Goal: Transaction & Acquisition: Subscribe to service/newsletter

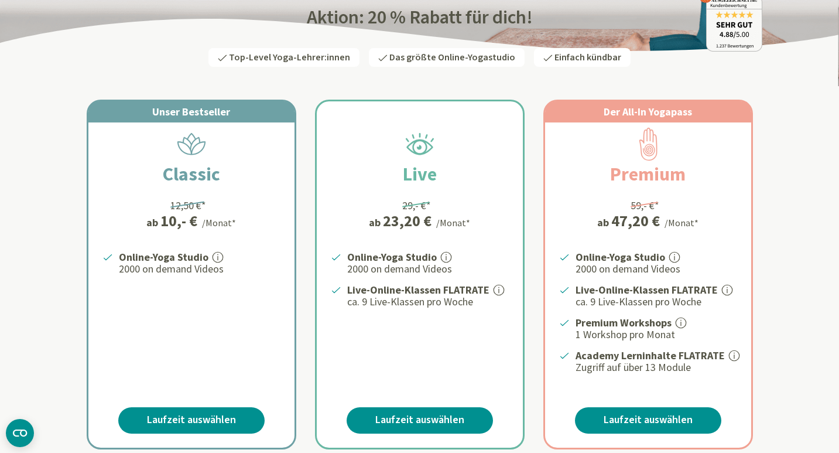
scroll to position [166, 0]
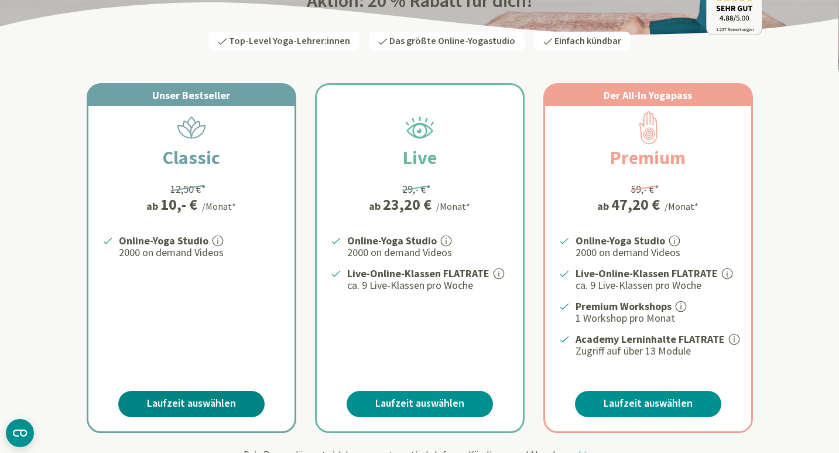
click at [217, 396] on link "Laufzeit auswählen" at bounding box center [191, 404] width 146 height 26
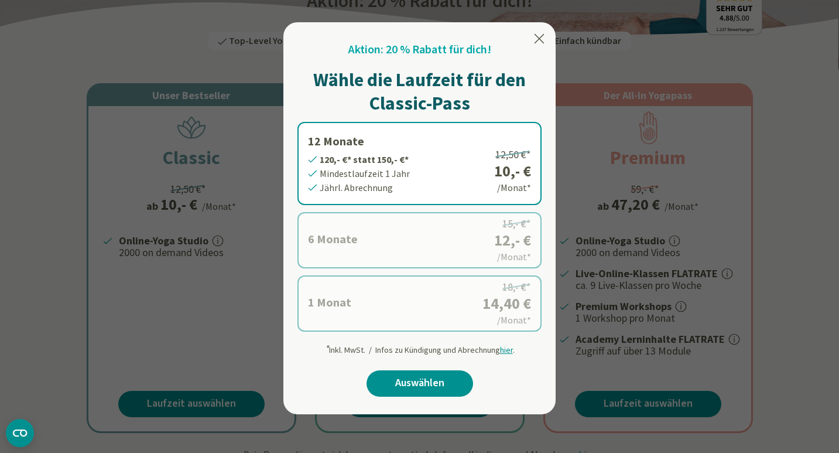
click at [805, 217] on div at bounding box center [419, 226] width 839 height 453
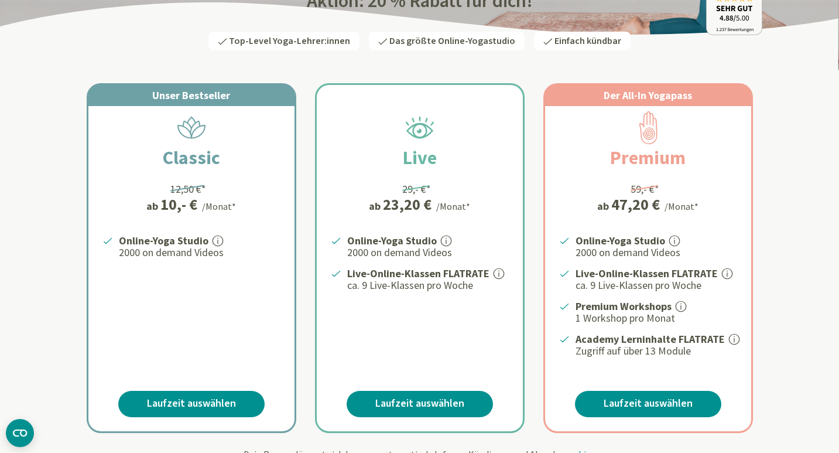
scroll to position [0, 0]
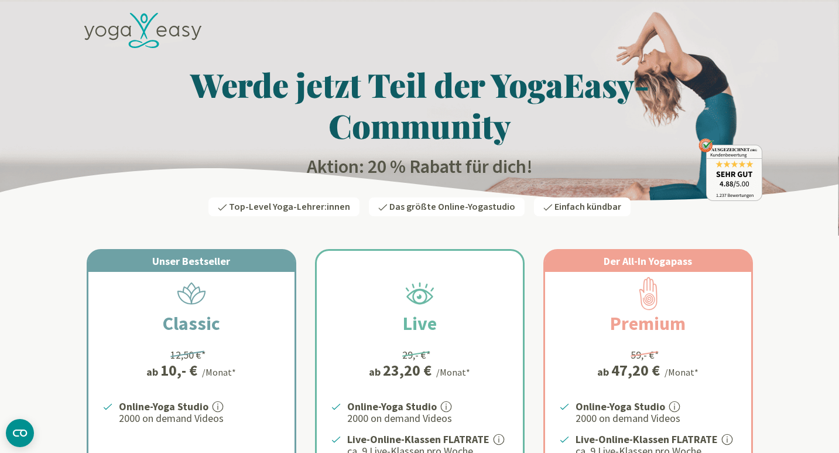
click at [135, 30] on icon at bounding box center [142, 31] width 117 height 36
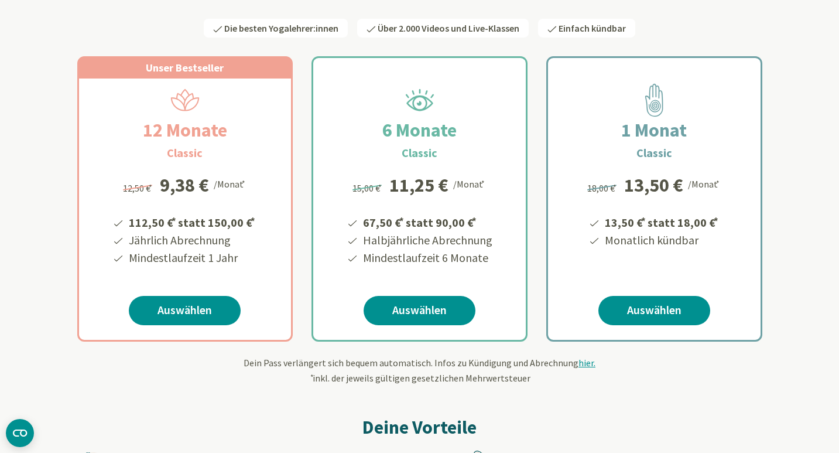
scroll to position [288, 0]
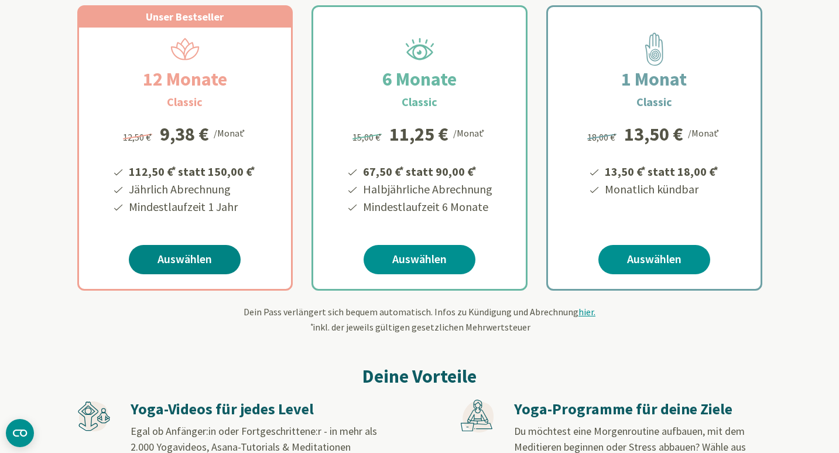
click at [210, 263] on link "Auswählen" at bounding box center [185, 259] width 112 height 29
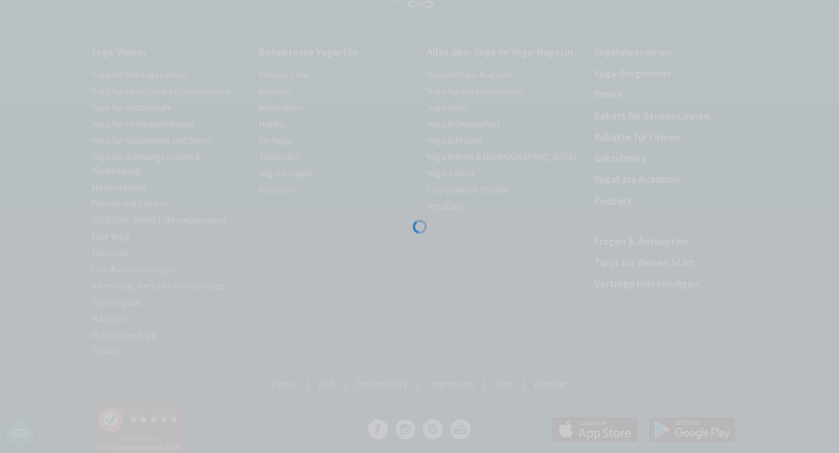
scroll to position [179, 0]
